Goal: Navigation & Orientation: Find specific page/section

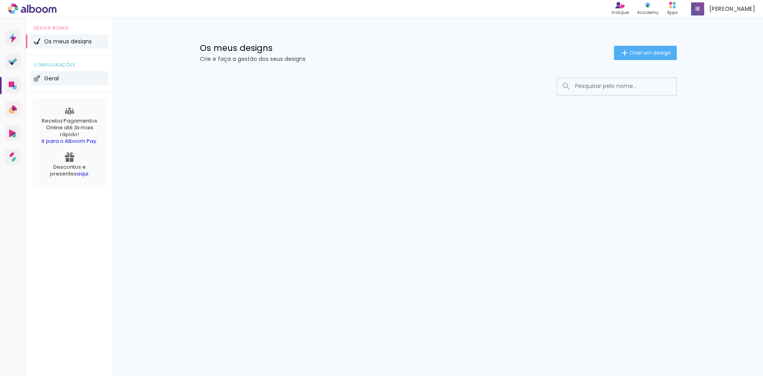
click at [51, 79] on span "Geral" at bounding box center [51, 78] width 15 height 6
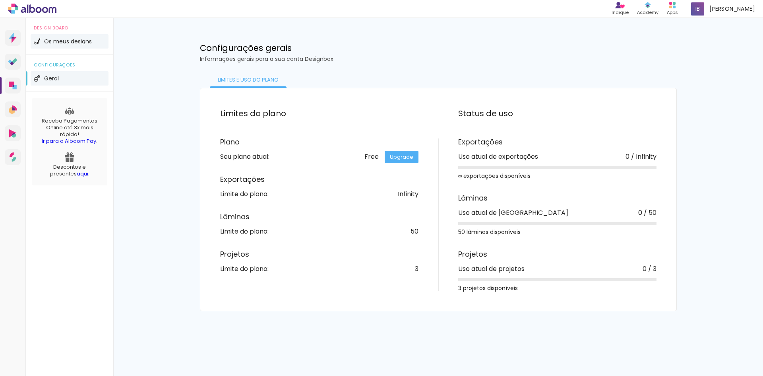
click at [43, 39] on li "Os meus designs" at bounding box center [70, 41] width 78 height 14
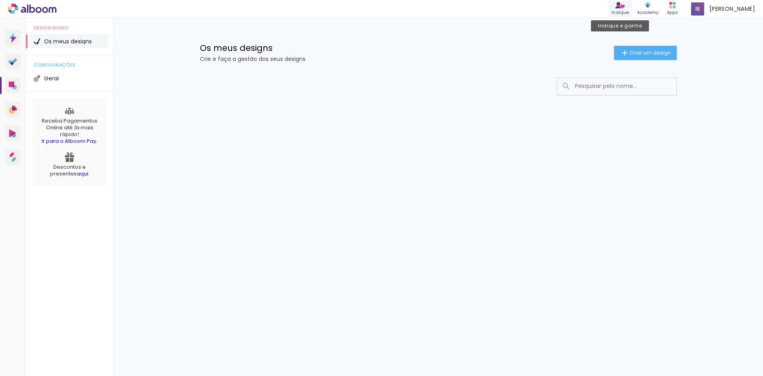
click at [629, 9] on div "Indique" at bounding box center [620, 12] width 17 height 7
